Goal: Task Accomplishment & Management: Manage account settings

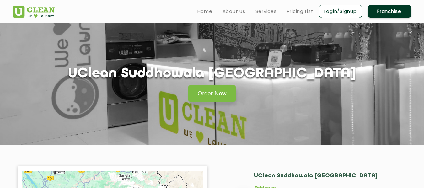
click at [339, 9] on link "Login/Signup" at bounding box center [341, 11] width 44 height 13
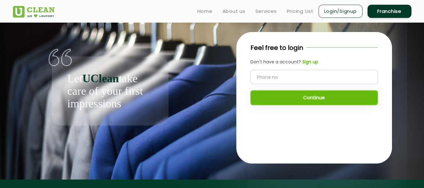
click at [268, 79] on input "tel" at bounding box center [314, 77] width 127 height 14
type input "8115766666"
click at [306, 98] on button "Continue" at bounding box center [314, 97] width 127 height 15
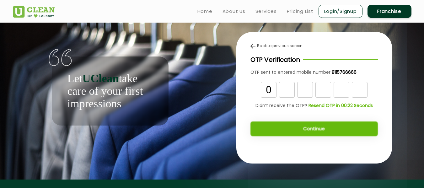
type input "0"
type input "7"
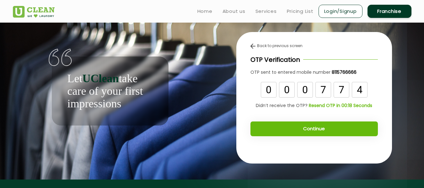
type input "4"
click at [320, 127] on button "Continue" at bounding box center [314, 129] width 127 height 15
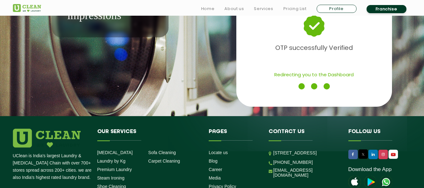
scroll to position [89, 0]
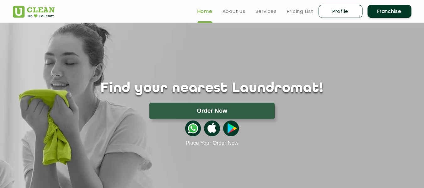
click at [338, 12] on link "Profile" at bounding box center [341, 11] width 44 height 13
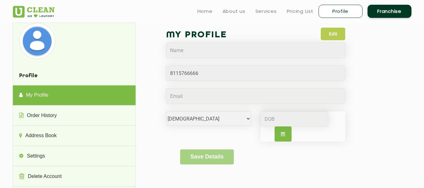
click at [335, 35] on button "Edit" at bounding box center [333, 34] width 24 height 13
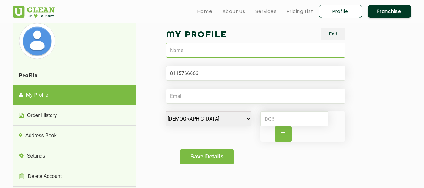
click at [219, 52] on input "text" at bounding box center [256, 50] width 180 height 15
type input "Mrinal Gautam"
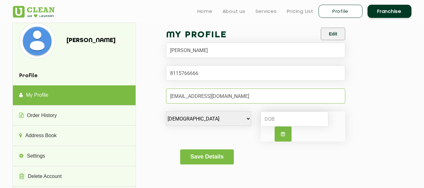
type input "[EMAIL_ADDRESS][DOMAIN_NAME]"
click at [279, 121] on input at bounding box center [295, 118] width 68 height 15
click at [217, 156] on button "Save Details" at bounding box center [207, 156] width 54 height 15
click at [194, 155] on button "Save Details" at bounding box center [207, 156] width 54 height 15
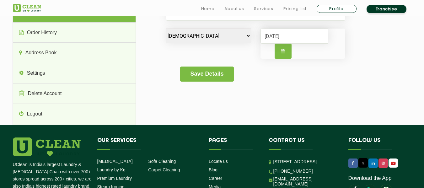
scroll to position [90, 0]
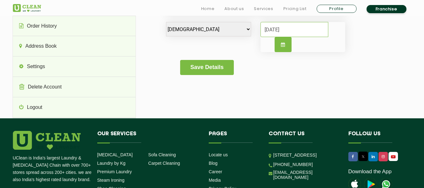
click at [299, 30] on input "03/04/1974" at bounding box center [295, 29] width 68 height 15
type input "0"
click at [247, 82] on div "My Profile Edit Mrinal Gautam Male Female i'd rather not say Save Details" at bounding box center [256, 10] width 180 height 145
click at [200, 70] on button "Save Details" at bounding box center [207, 67] width 54 height 15
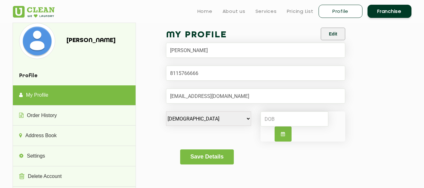
click at [208, 144] on div "[DEMOGRAPHIC_DATA] [DEMOGRAPHIC_DATA] i'd rather not say" at bounding box center [255, 130] width 189 height 38
click at [208, 154] on button "Save Details" at bounding box center [207, 156] width 54 height 15
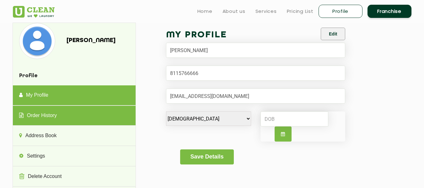
click at [75, 117] on link "Order History" at bounding box center [74, 116] width 123 height 20
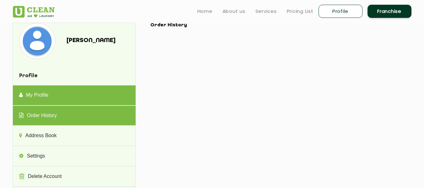
click at [80, 97] on link "My Profile" at bounding box center [74, 95] width 123 height 20
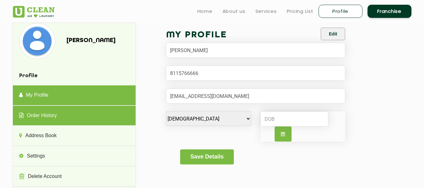
click at [80, 118] on link "Order History" at bounding box center [74, 116] width 123 height 20
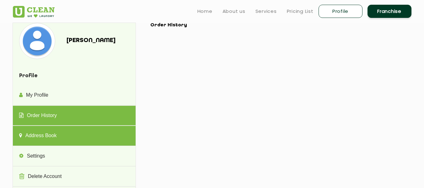
click at [70, 139] on link "Address Book" at bounding box center [74, 136] width 123 height 20
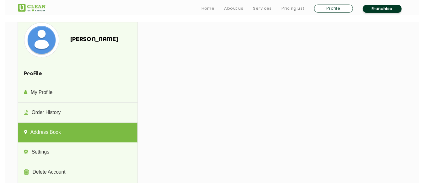
scroll to position [68, 0]
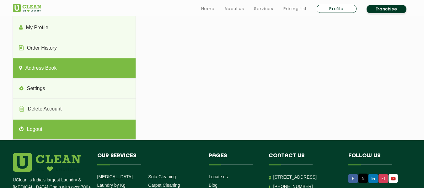
click at [37, 128] on link "Logout" at bounding box center [74, 130] width 123 height 20
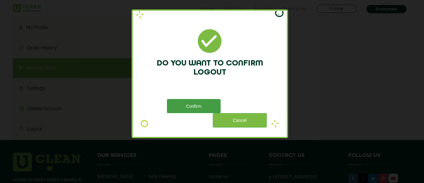
click at [195, 109] on button "Confirm" at bounding box center [194, 106] width 54 height 14
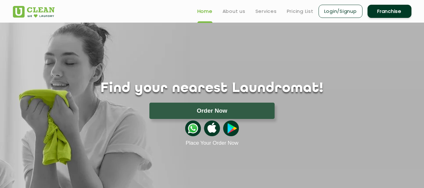
click at [340, 10] on link "Login/Signup" at bounding box center [341, 11] width 44 height 13
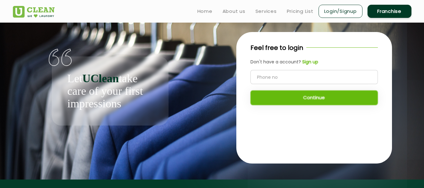
click at [283, 78] on input "tel" at bounding box center [314, 77] width 127 height 14
type input "9415006002"
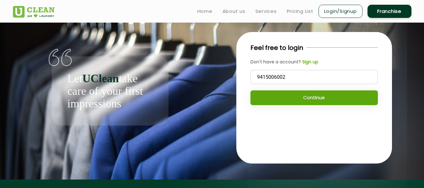
click at [303, 104] on button "Continue" at bounding box center [314, 97] width 127 height 15
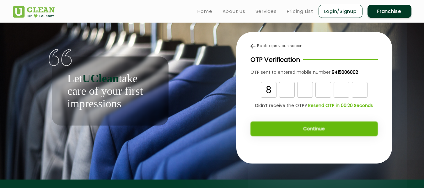
type input "8"
type input "9"
type input "7"
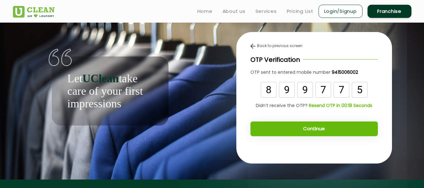
type input "5"
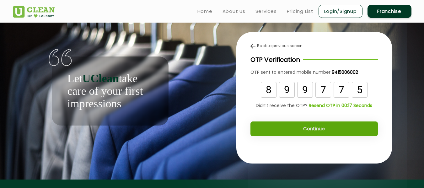
click at [318, 131] on button "Continue" at bounding box center [314, 129] width 127 height 15
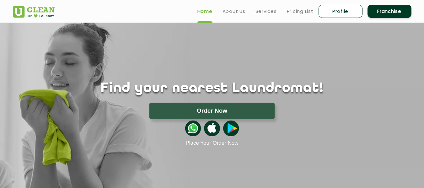
click at [332, 14] on link "Profile" at bounding box center [341, 11] width 44 height 13
select select
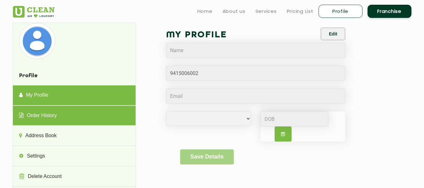
click at [41, 119] on link "Order History" at bounding box center [74, 116] width 123 height 20
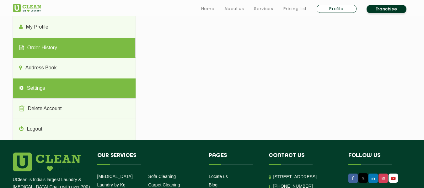
scroll to position [68, 0]
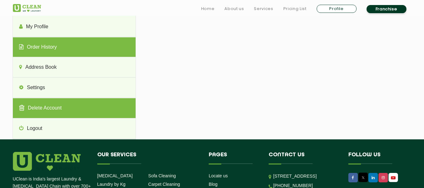
click at [50, 113] on link "Delete Account" at bounding box center [74, 108] width 123 height 20
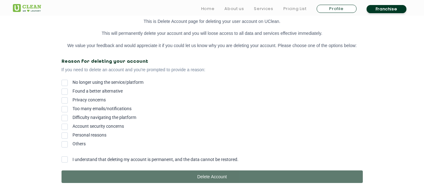
scroll to position [103, 0]
click at [67, 79] on div "Reason for deleting your account If you need to delete an account and you're pr…" at bounding box center [212, 102] width 301 height 87
click at [65, 80] on span at bounding box center [65, 82] width 6 height 6
click at [73, 81] on input "No longer using the service/platform" at bounding box center [73, 81] width 0 height 0
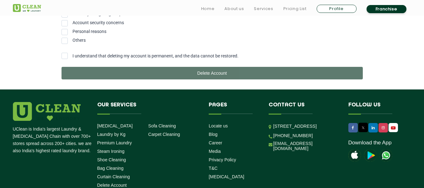
scroll to position [214, 0]
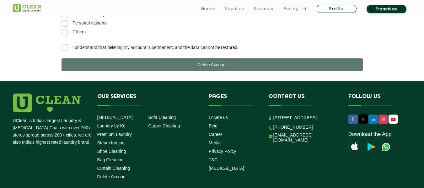
click at [63, 49] on span at bounding box center [65, 47] width 6 height 6
click at [73, 46] on input "I understand that deleting my account is permanent, and the data cannot be rest…" at bounding box center [73, 46] width 0 height 0
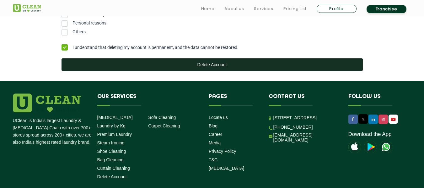
click at [141, 69] on button "Delete Account" at bounding box center [212, 64] width 301 height 13
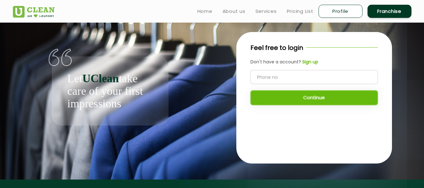
click at [308, 78] on input "tel" at bounding box center [314, 77] width 127 height 14
type input "8115766666"
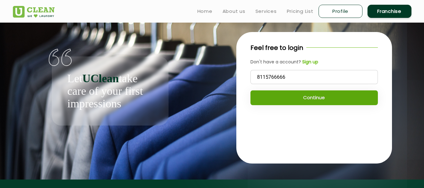
click at [308, 96] on button "Continue" at bounding box center [314, 97] width 127 height 15
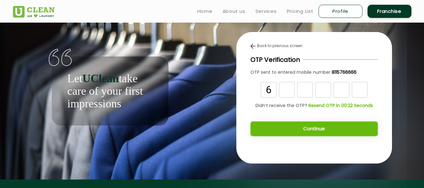
type input "6"
type input "9"
type input "5"
type input "7"
type input "2"
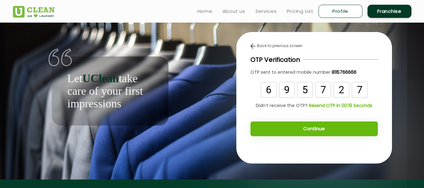
type input "7"
click at [307, 128] on button "Continue" at bounding box center [314, 129] width 127 height 15
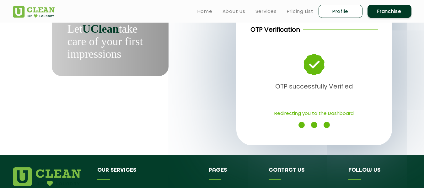
scroll to position [49, 0]
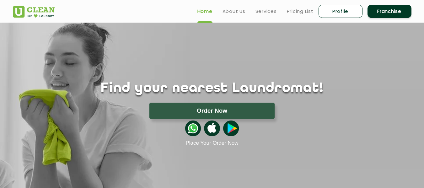
drag, startPoint x: 328, startPoint y: 92, endPoint x: 342, endPoint y: 10, distance: 83.2
click at [342, 10] on link "Profile" at bounding box center [341, 11] width 44 height 13
select select
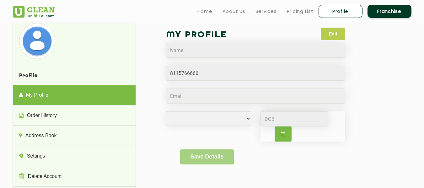
click at [344, 34] on button "Edit" at bounding box center [333, 34] width 24 height 13
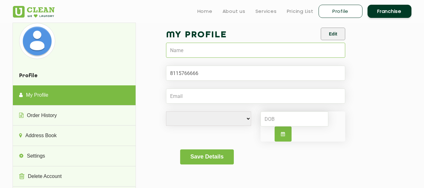
click at [255, 53] on input "text" at bounding box center [256, 50] width 180 height 15
type input "[PERSON_NAME]"
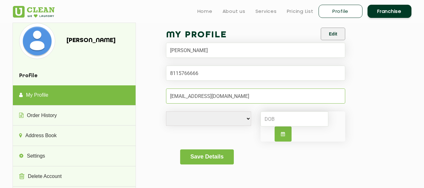
type input "[EMAIL_ADDRESS][DOMAIN_NAME]"
click at [240, 123] on select "[DEMOGRAPHIC_DATA] [DEMOGRAPHIC_DATA] i'd rather not say" at bounding box center [208, 118] width 85 height 14
select select "M"
click at [166, 111] on select "[DEMOGRAPHIC_DATA] [DEMOGRAPHIC_DATA] i'd rather not say" at bounding box center [208, 118] width 85 height 14
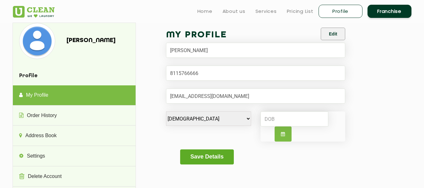
click at [208, 160] on button "Save Details" at bounding box center [207, 156] width 54 height 15
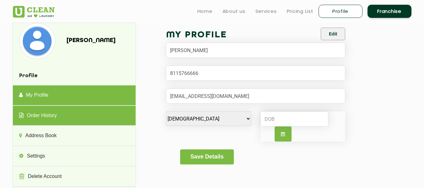
click at [75, 115] on link "Order History" at bounding box center [74, 116] width 123 height 20
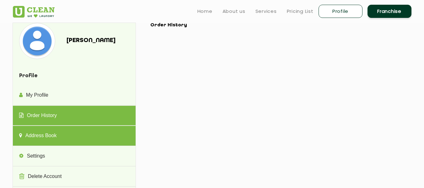
click at [59, 137] on link "Address Book" at bounding box center [74, 136] width 123 height 20
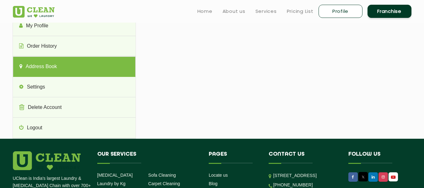
scroll to position [49, 0]
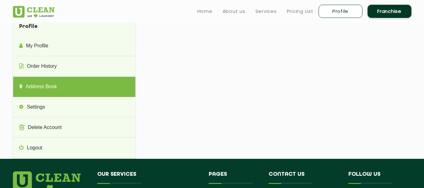
click at [52, 88] on link "Address Book" at bounding box center [74, 87] width 123 height 20
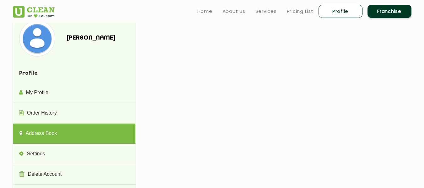
scroll to position [0, 0]
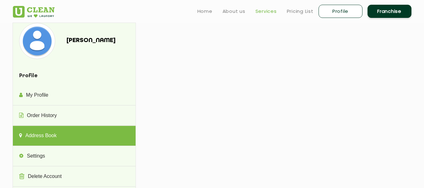
click at [270, 15] on link "Services" at bounding box center [266, 12] width 21 height 8
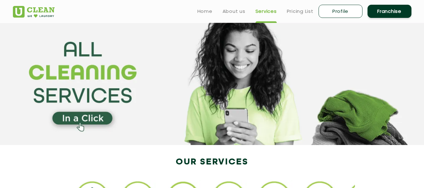
click at [339, 13] on link "Profile" at bounding box center [341, 11] width 44 height 13
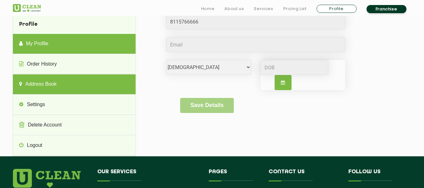
scroll to position [71, 0]
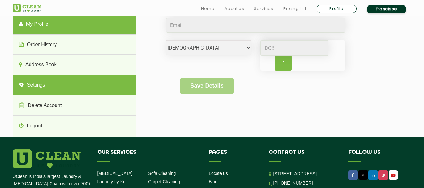
click at [71, 87] on link "Settings" at bounding box center [74, 85] width 123 height 20
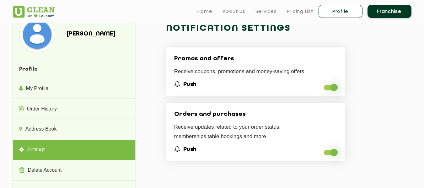
scroll to position [0, 0]
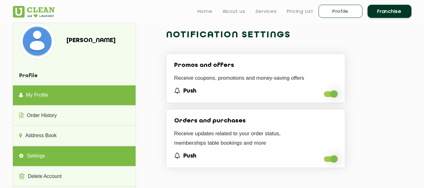
click at [62, 96] on link "My Profile" at bounding box center [74, 95] width 123 height 20
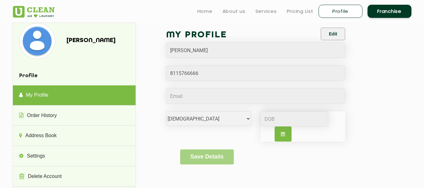
click at [335, 9] on link "Profile" at bounding box center [341, 11] width 44 height 13
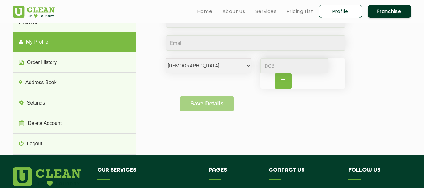
scroll to position [50, 0]
